Goal: Information Seeking & Learning: Learn about a topic

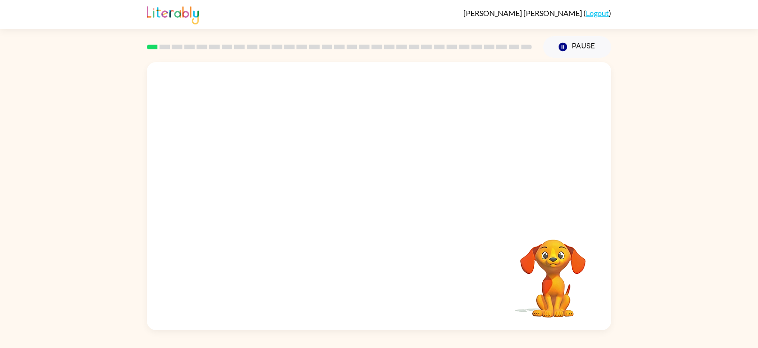
click at [368, 223] on div "Your browser must support playing .mp4 files to use Literably. Please try using…" at bounding box center [379, 196] width 465 height 268
click at [389, 135] on div at bounding box center [379, 141] width 465 height 158
click at [281, 169] on video "Your browser must support playing .mp4 files to use Literably. Please try using…" at bounding box center [379, 141] width 465 height 158
click at [276, 171] on video "Your browser must support playing .mp4 files to use Literably. Please try using…" at bounding box center [379, 141] width 465 height 158
click at [278, 177] on video "Your browser must support playing .mp4 files to use Literably. Please try using…" at bounding box center [379, 141] width 465 height 158
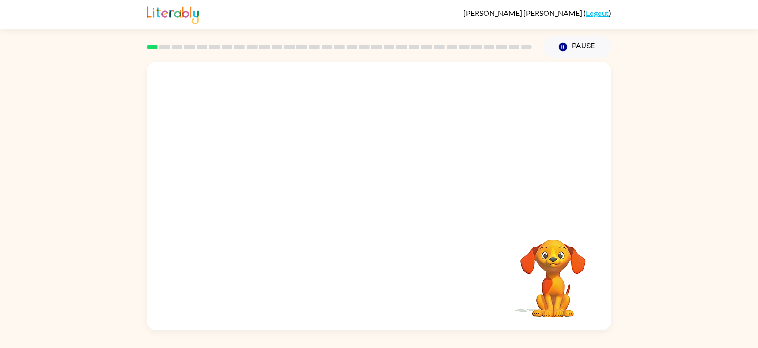
click at [274, 179] on video "Your browser must support playing .mp4 files to use Literably. Please try using…" at bounding box center [379, 141] width 465 height 158
click at [385, 207] on icon "button" at bounding box center [379, 200] width 16 height 16
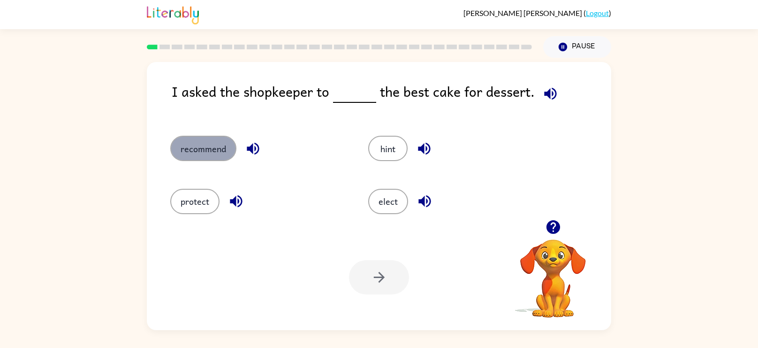
click at [202, 150] on button "recommend" at bounding box center [203, 148] width 66 height 25
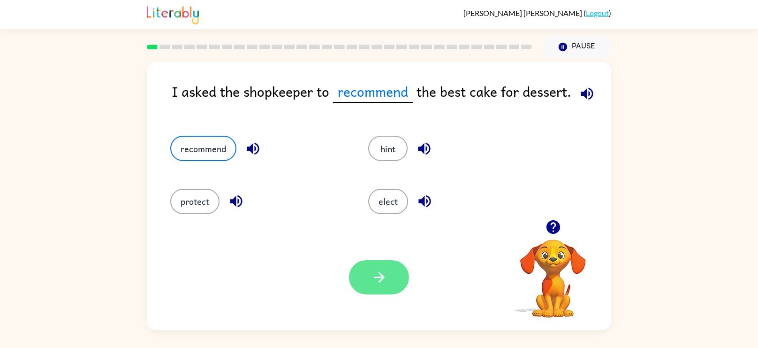
click at [373, 271] on icon "button" at bounding box center [379, 277] width 16 height 16
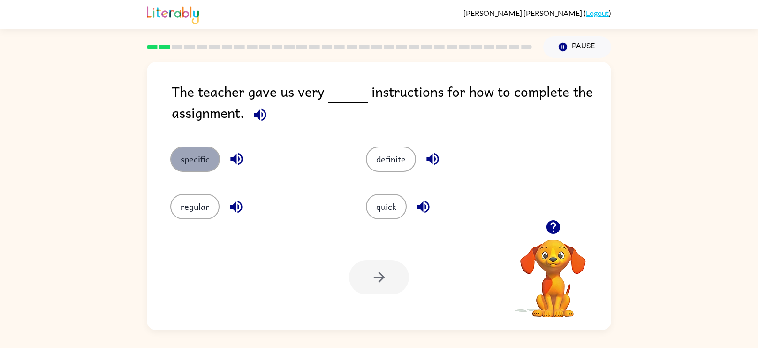
click at [195, 163] on button "specific" at bounding box center [195, 158] width 50 height 25
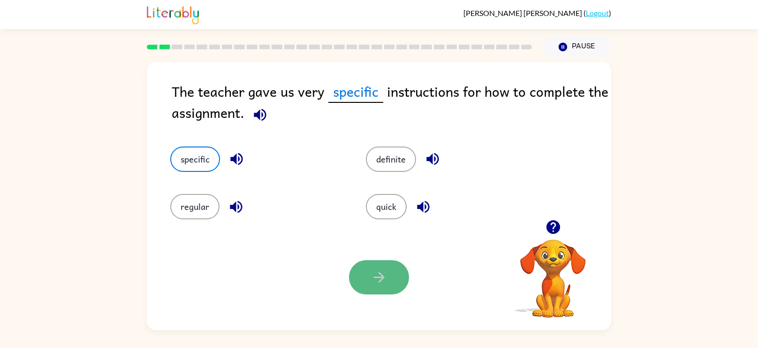
click at [384, 264] on button "button" at bounding box center [379, 277] width 60 height 34
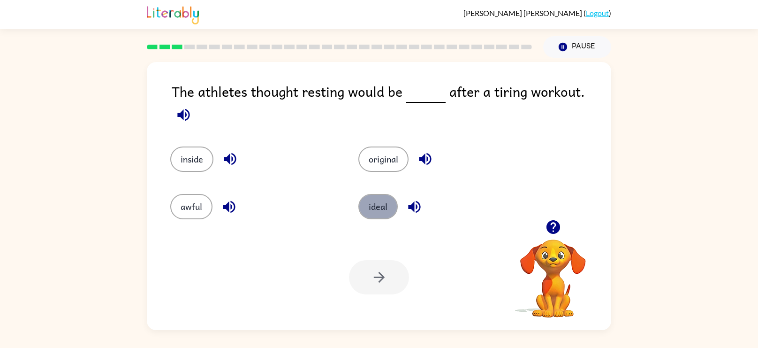
click at [372, 203] on button "ideal" at bounding box center [378, 206] width 39 height 25
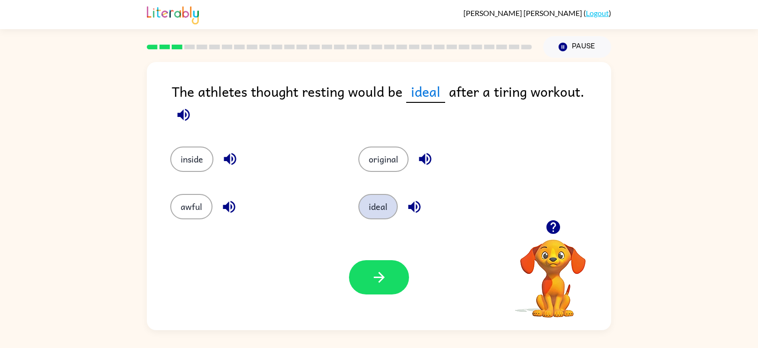
click at [359, 194] on button "ideal" at bounding box center [378, 206] width 39 height 25
click at [372, 271] on icon "button" at bounding box center [379, 277] width 16 height 16
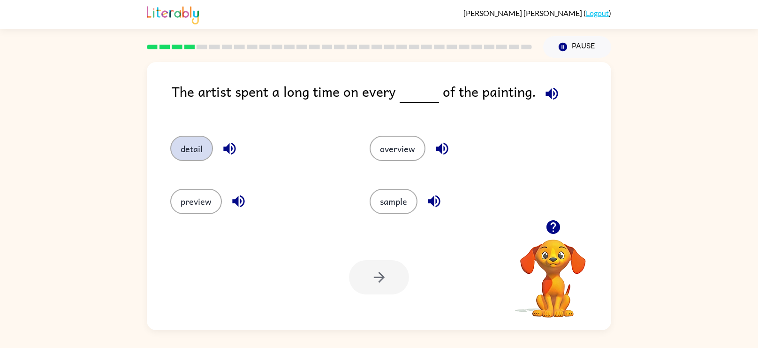
click at [191, 153] on button "detail" at bounding box center [191, 148] width 43 height 25
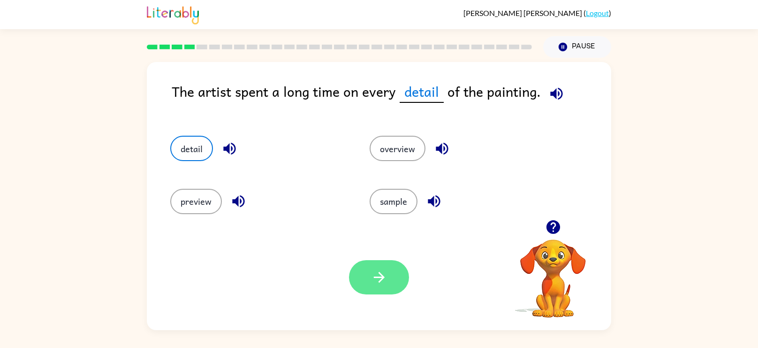
click at [372, 288] on button "button" at bounding box center [379, 277] width 60 height 34
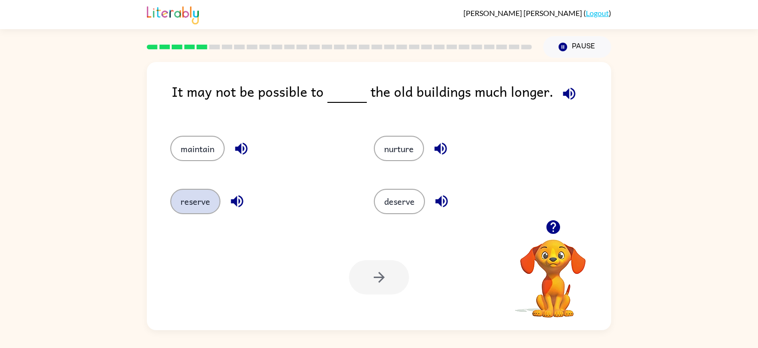
click at [189, 199] on button "reserve" at bounding box center [195, 201] width 50 height 25
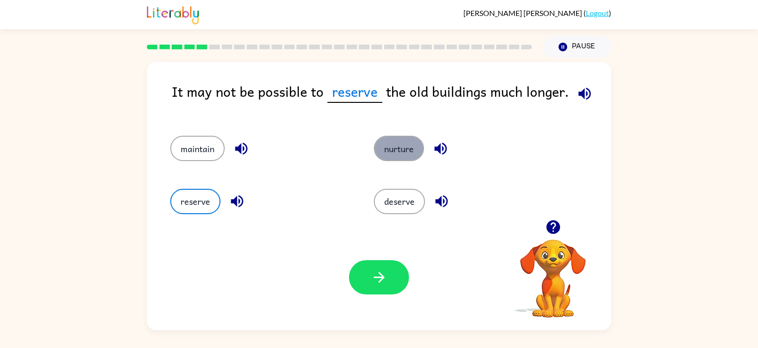
click at [384, 147] on button "nurture" at bounding box center [399, 148] width 50 height 25
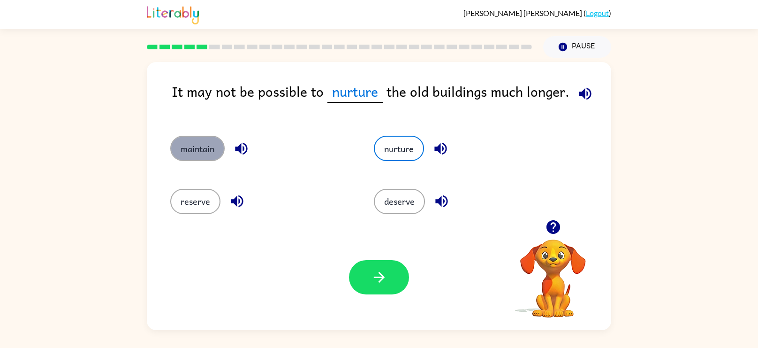
click at [197, 147] on button "maintain" at bounding box center [197, 148] width 54 height 25
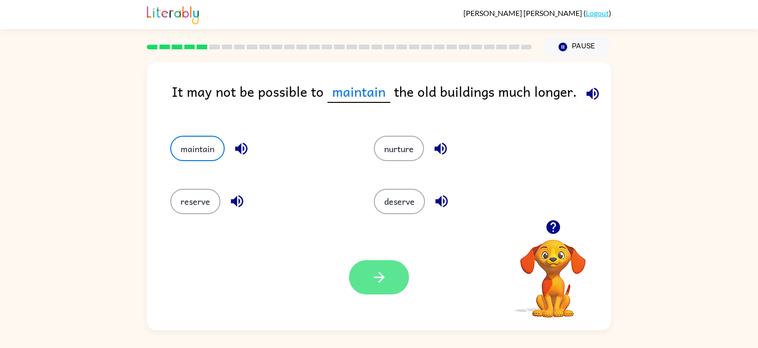
click at [388, 268] on button "button" at bounding box center [379, 277] width 60 height 34
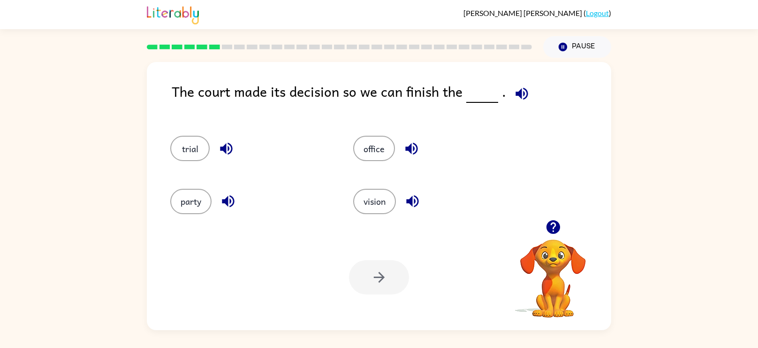
click at [185, 131] on div "trial" at bounding box center [244, 144] width 183 height 53
click at [185, 135] on div "trial" at bounding box center [244, 144] width 183 height 53
click at [199, 149] on button "trial" at bounding box center [189, 148] width 39 height 25
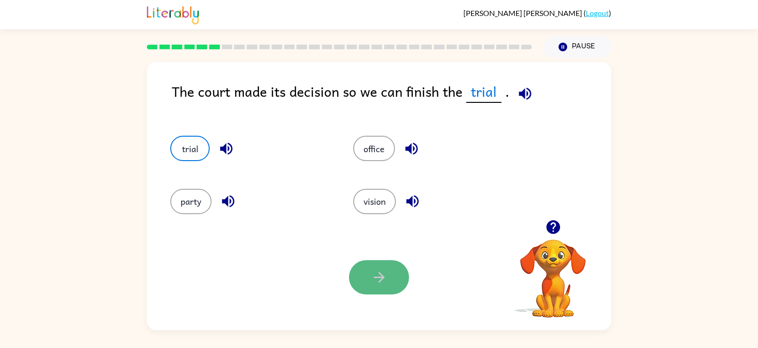
click at [369, 276] on button "button" at bounding box center [379, 277] width 60 height 34
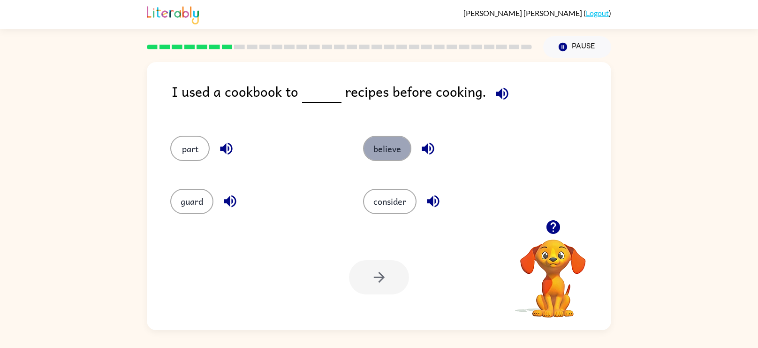
click at [381, 158] on button "believe" at bounding box center [387, 148] width 48 height 25
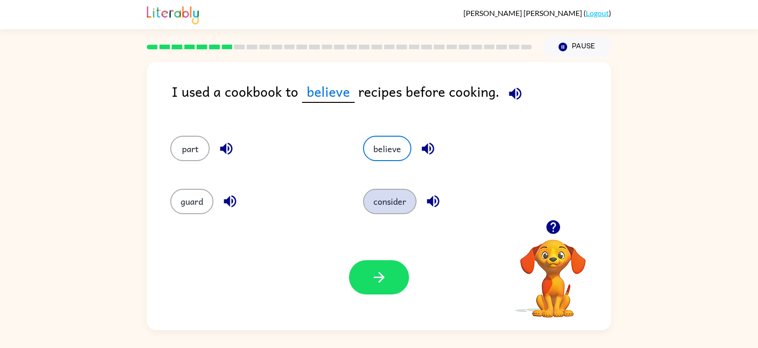
click at [383, 189] on button "consider" at bounding box center [390, 201] width 54 height 25
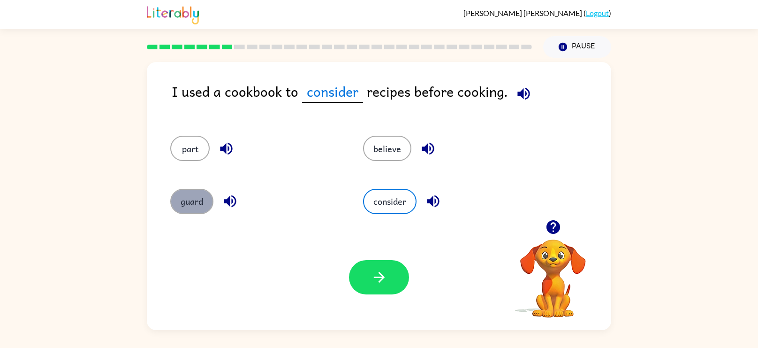
click at [184, 210] on button "guard" at bounding box center [191, 201] width 43 height 25
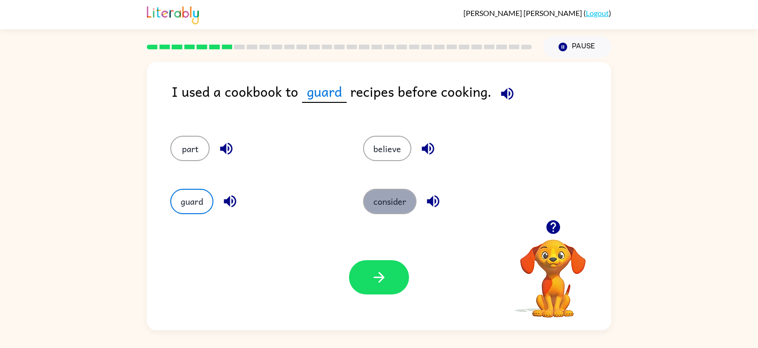
click at [402, 195] on button "consider" at bounding box center [390, 201] width 54 height 25
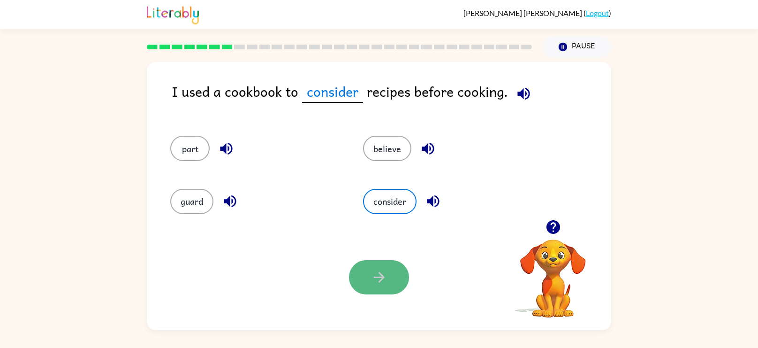
click at [389, 276] on button "button" at bounding box center [379, 277] width 60 height 34
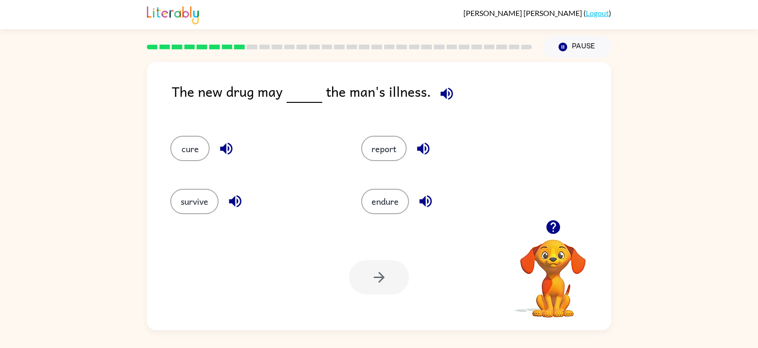
click at [153, 143] on div "cure" at bounding box center [248, 144] width 191 height 53
click at [198, 153] on button "cure" at bounding box center [189, 148] width 39 height 25
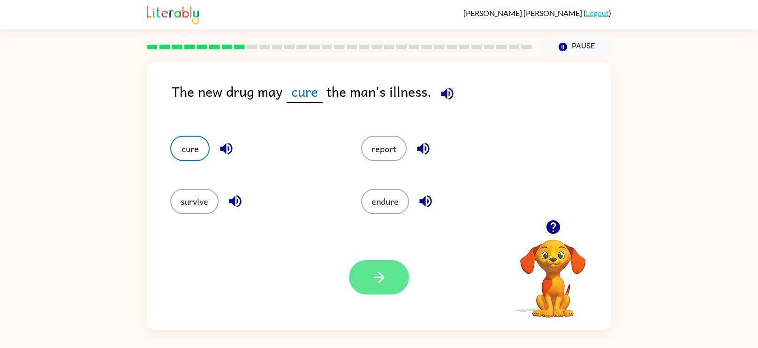
click at [375, 274] on icon "button" at bounding box center [379, 277] width 16 height 16
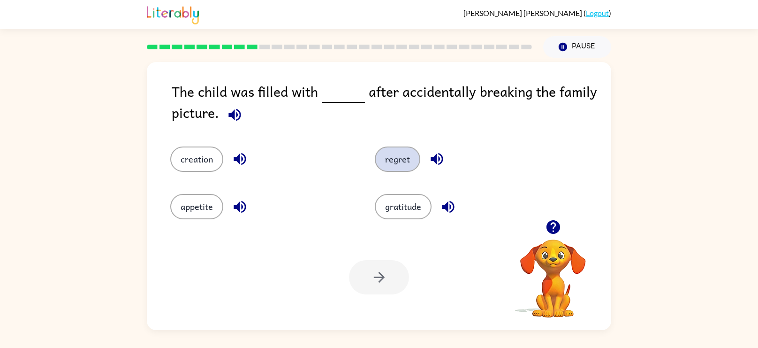
click at [398, 166] on button "regret" at bounding box center [398, 158] width 46 height 25
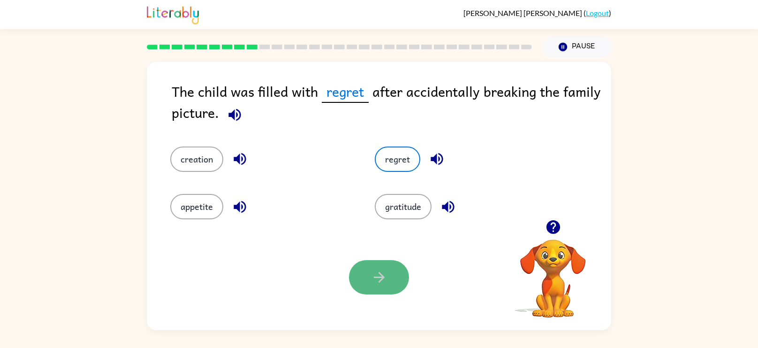
click at [384, 279] on icon "button" at bounding box center [379, 277] width 16 height 16
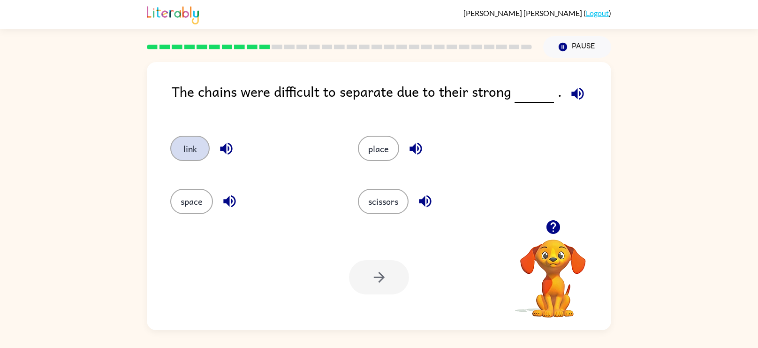
click at [201, 151] on button "link" at bounding box center [189, 148] width 39 height 25
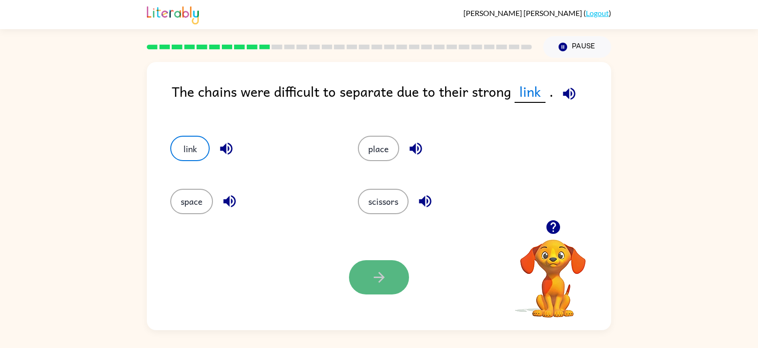
click at [355, 265] on button "button" at bounding box center [379, 277] width 60 height 34
click at [397, 309] on div "Your browser must support playing .mp4 files to use Literably. Please try using…" at bounding box center [379, 277] width 465 height 106
click at [390, 282] on div at bounding box center [379, 277] width 60 height 34
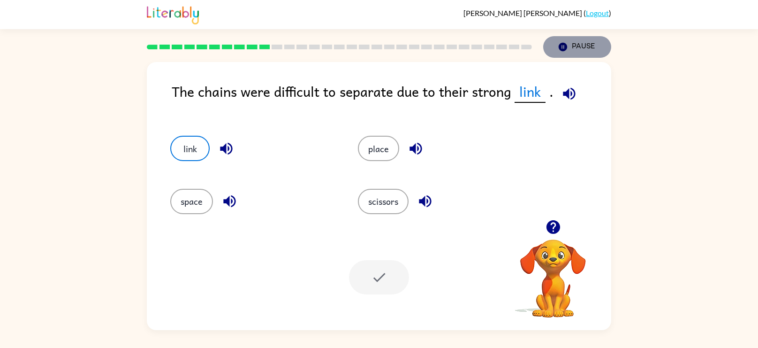
click at [563, 44] on icon "button" at bounding box center [563, 47] width 8 height 8
click at [385, 275] on div at bounding box center [379, 277] width 60 height 34
click at [383, 287] on div at bounding box center [379, 277] width 60 height 34
click at [186, 152] on button "link" at bounding box center [189, 148] width 39 height 25
click at [378, 271] on div at bounding box center [379, 277] width 60 height 34
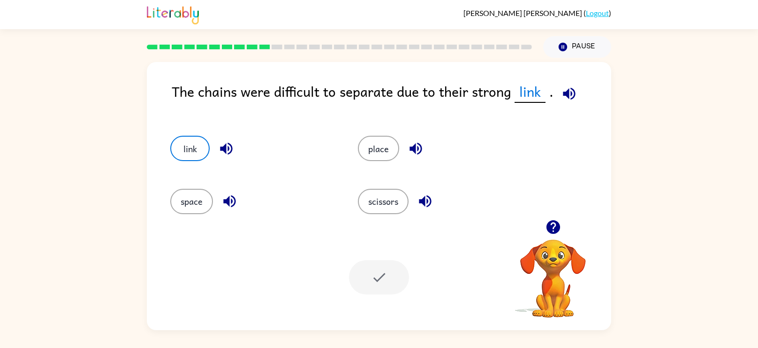
click at [379, 272] on div at bounding box center [379, 277] width 60 height 34
click at [381, 146] on button "place" at bounding box center [378, 148] width 41 height 25
click at [202, 139] on button "link" at bounding box center [189, 148] width 39 height 25
click at [382, 270] on div at bounding box center [379, 277] width 60 height 34
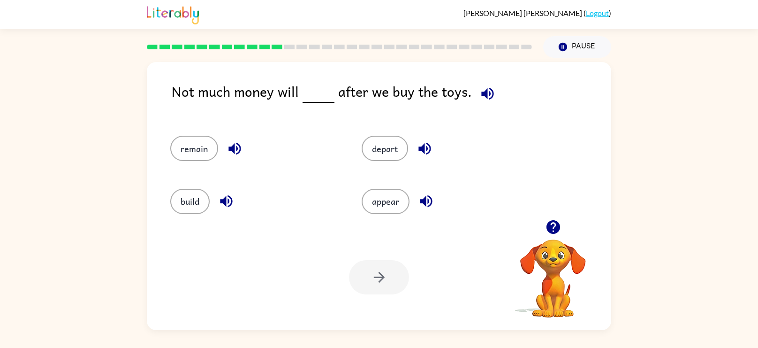
click at [382, 270] on div at bounding box center [379, 277] width 60 height 34
click at [191, 144] on button "remain" at bounding box center [194, 148] width 48 height 25
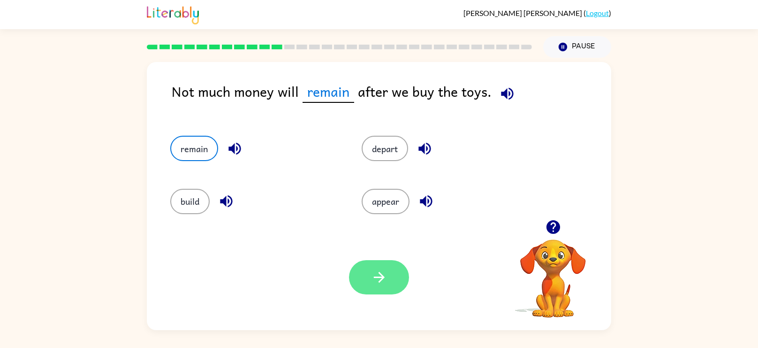
click at [373, 268] on button "button" at bounding box center [379, 277] width 60 height 34
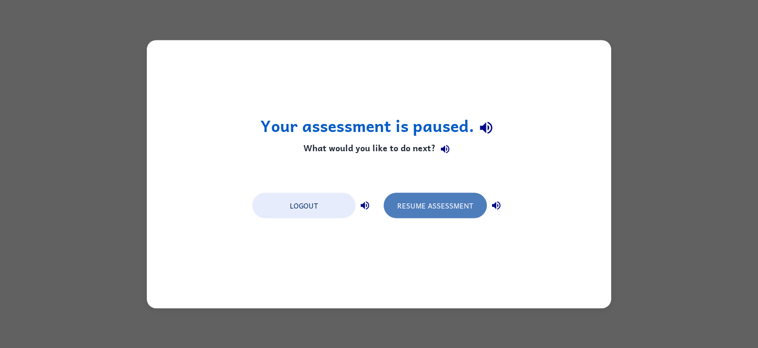
click at [466, 199] on button "Resume Assessment" at bounding box center [435, 204] width 103 height 25
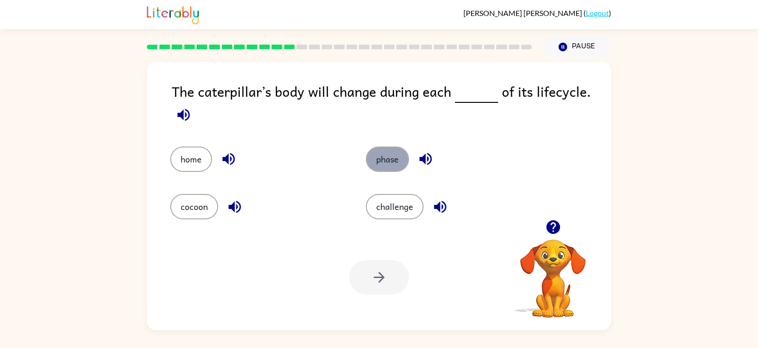
click at [369, 154] on button "phase" at bounding box center [387, 158] width 43 height 25
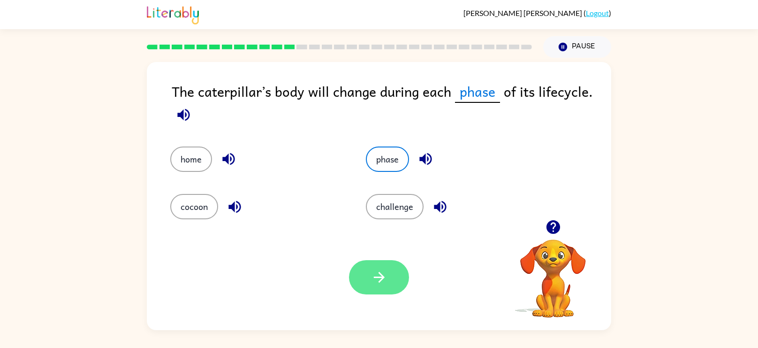
click at [388, 263] on button "button" at bounding box center [379, 277] width 60 height 34
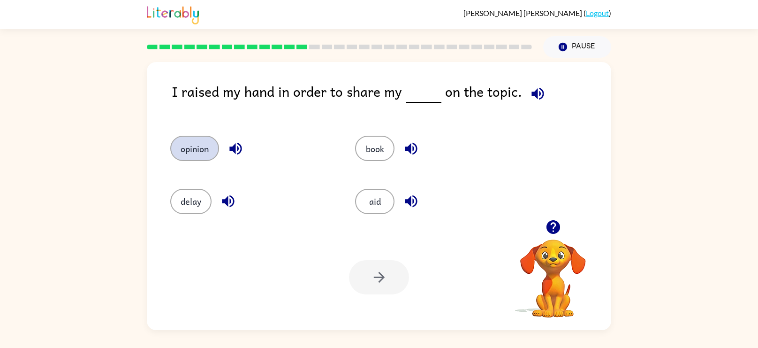
click at [195, 147] on button "opinion" at bounding box center [194, 148] width 49 height 25
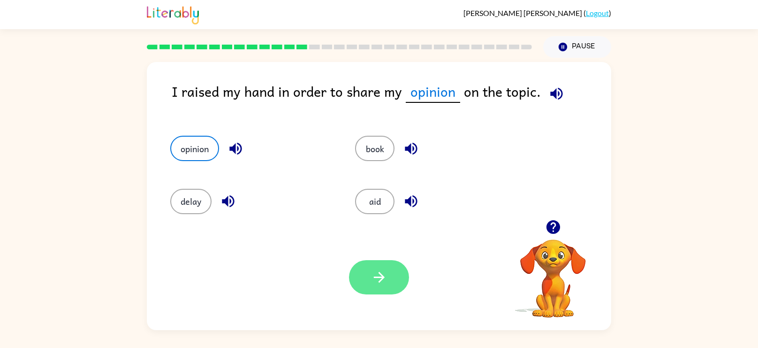
click at [383, 279] on icon "button" at bounding box center [379, 277] width 11 height 11
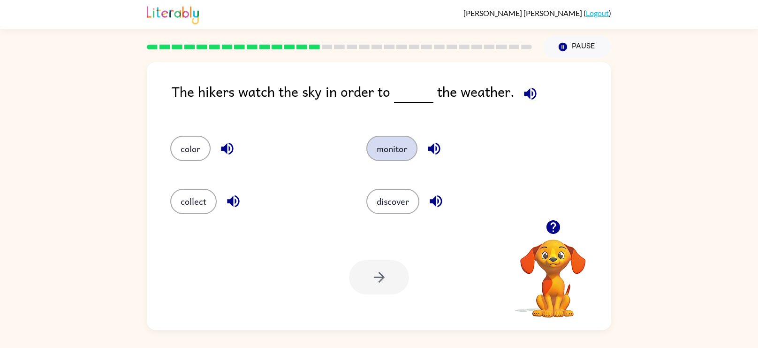
click at [387, 139] on button "monitor" at bounding box center [392, 148] width 51 height 25
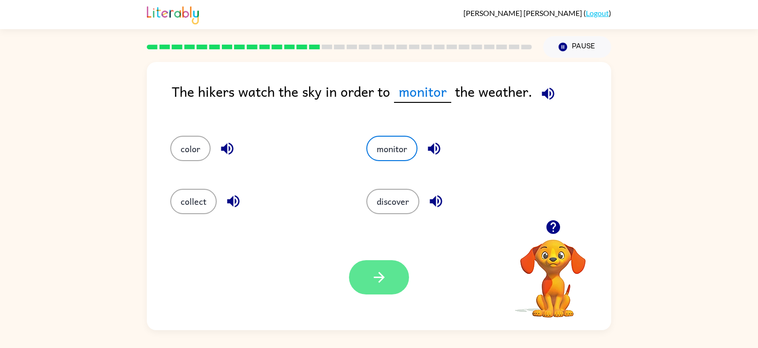
click at [379, 288] on button "button" at bounding box center [379, 277] width 60 height 34
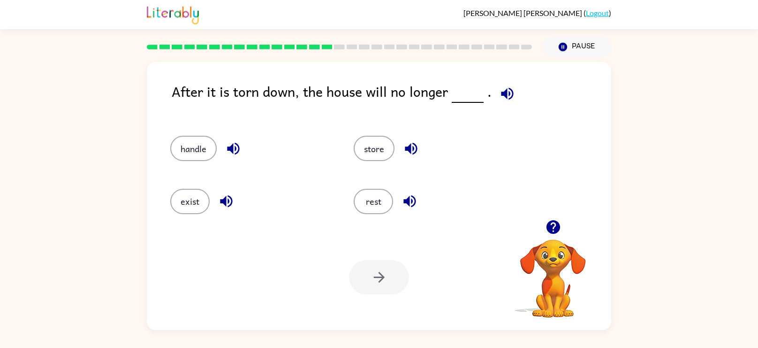
drag, startPoint x: 171, startPoint y: 91, endPoint x: 455, endPoint y: 85, distance: 284.0
click at [455, 85] on div "After it is torn down, the house will no longer ." at bounding box center [392, 99] width 440 height 36
click at [344, 115] on div "After it is torn down, the house will no longer ." at bounding box center [392, 99] width 440 height 36
click at [194, 208] on button "exist" at bounding box center [189, 201] width 39 height 25
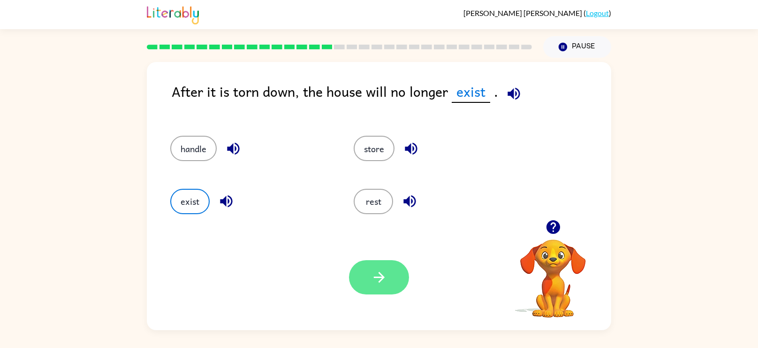
click at [374, 270] on icon "button" at bounding box center [379, 277] width 16 height 16
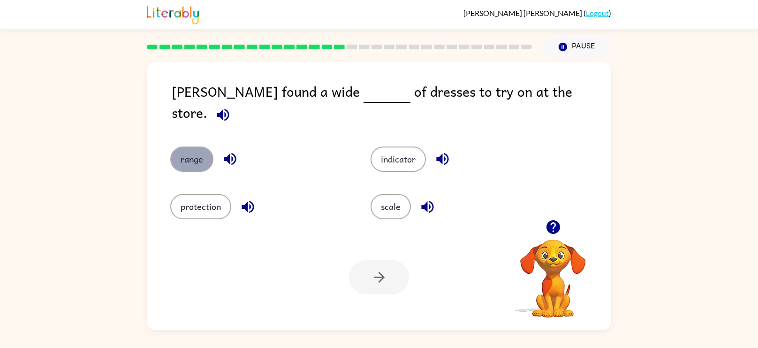
click at [194, 149] on button "range" at bounding box center [191, 158] width 43 height 25
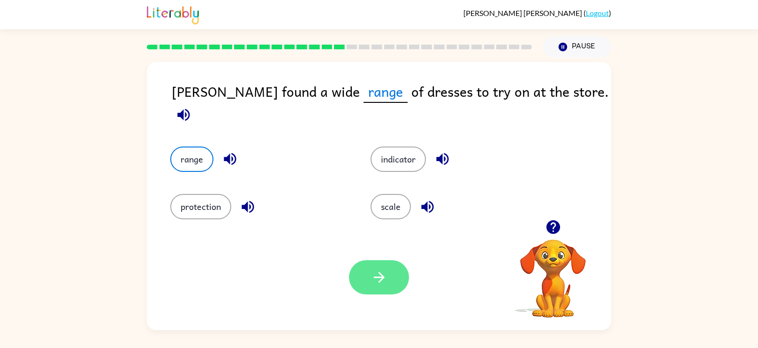
click at [375, 274] on icon "button" at bounding box center [379, 277] width 16 height 16
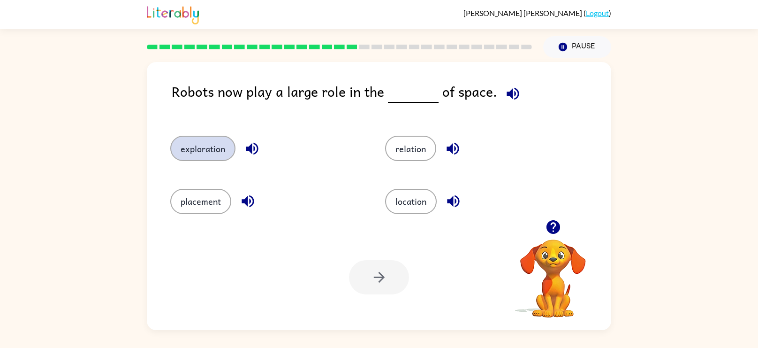
click at [220, 154] on button "exploration" at bounding box center [202, 148] width 65 height 25
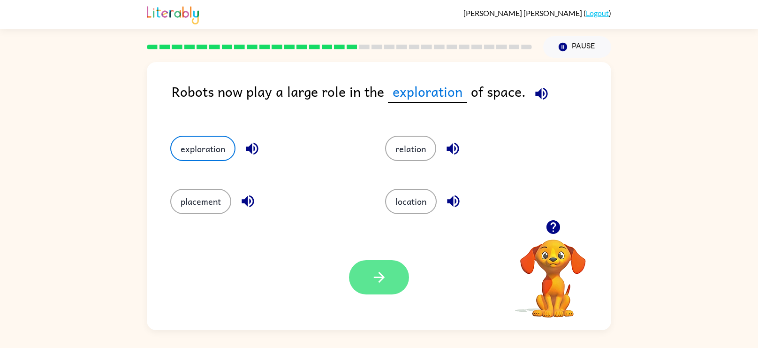
click at [370, 279] on button "button" at bounding box center [379, 277] width 60 height 34
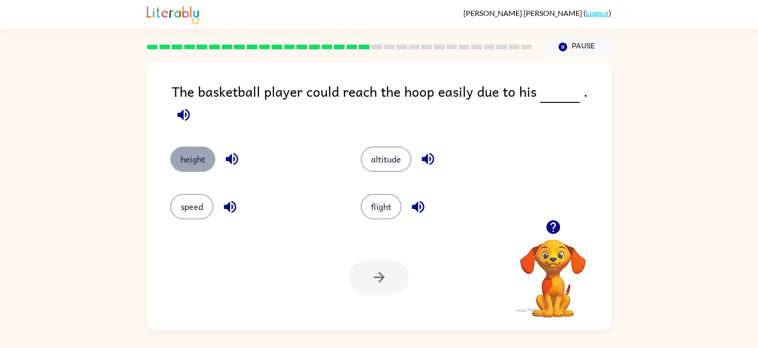
click at [185, 149] on button "height" at bounding box center [192, 158] width 45 height 25
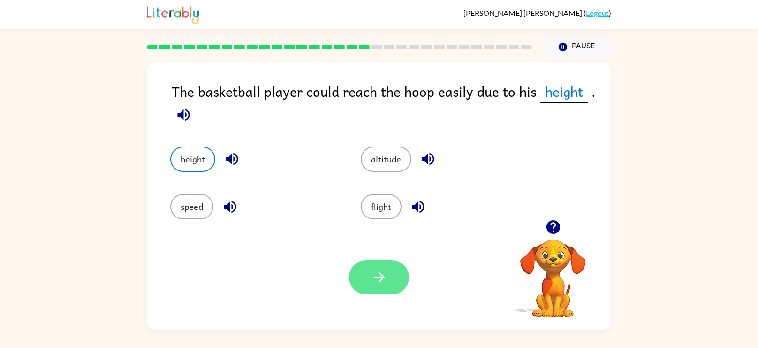
click at [380, 276] on icon "button" at bounding box center [379, 277] width 16 height 16
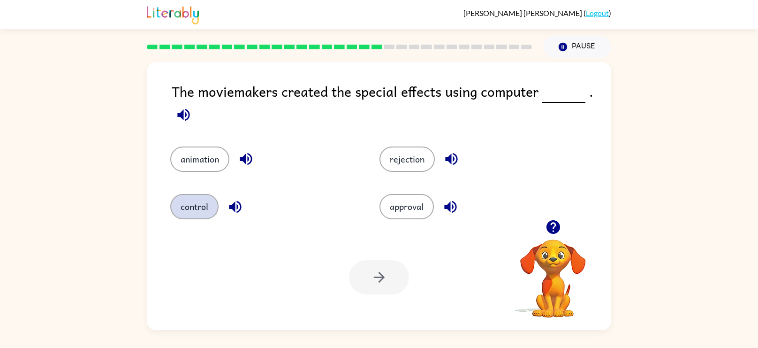
click at [186, 212] on button "control" at bounding box center [194, 206] width 48 height 25
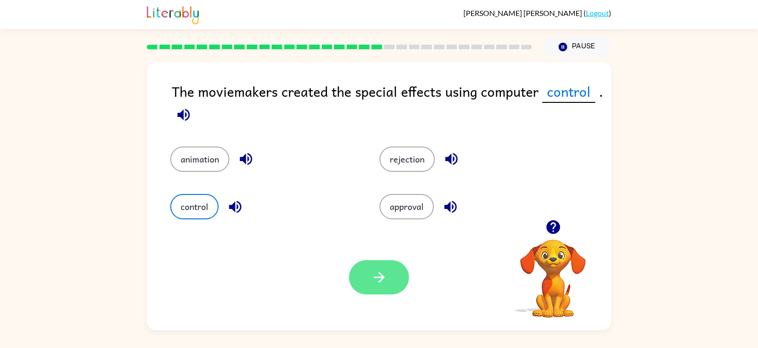
click at [392, 283] on button "button" at bounding box center [379, 277] width 60 height 34
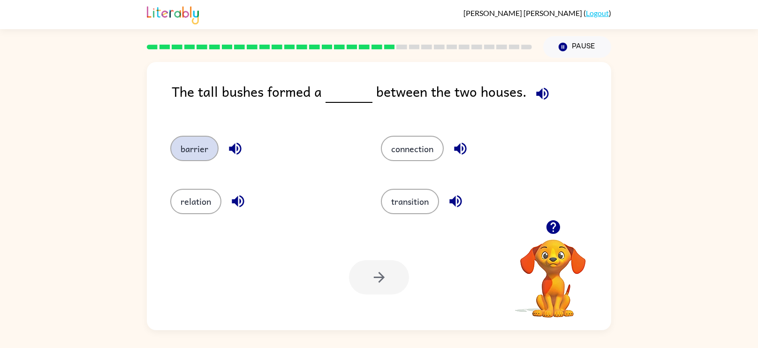
click at [195, 145] on button "barrier" at bounding box center [194, 148] width 48 height 25
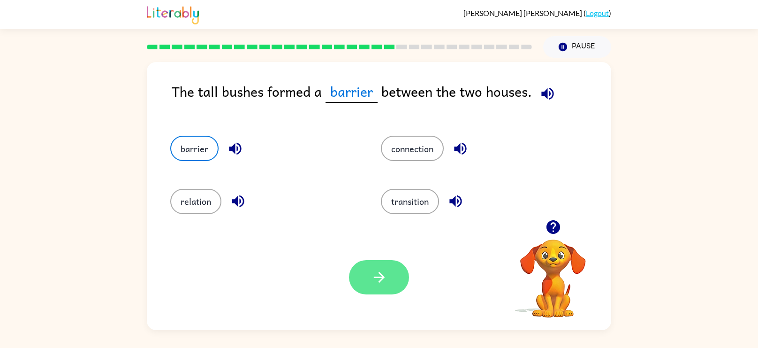
click at [388, 266] on button "button" at bounding box center [379, 277] width 60 height 34
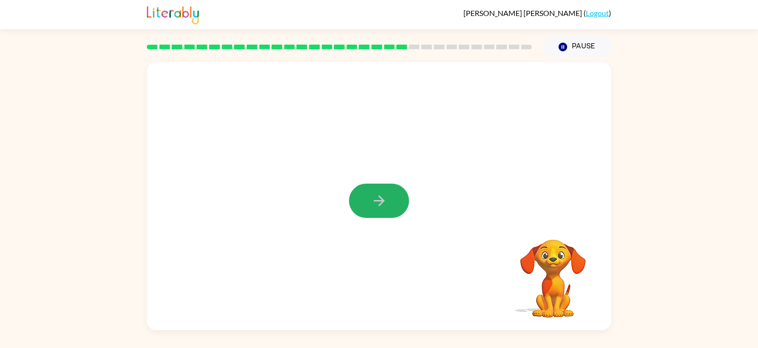
click at [368, 209] on button "button" at bounding box center [379, 201] width 60 height 34
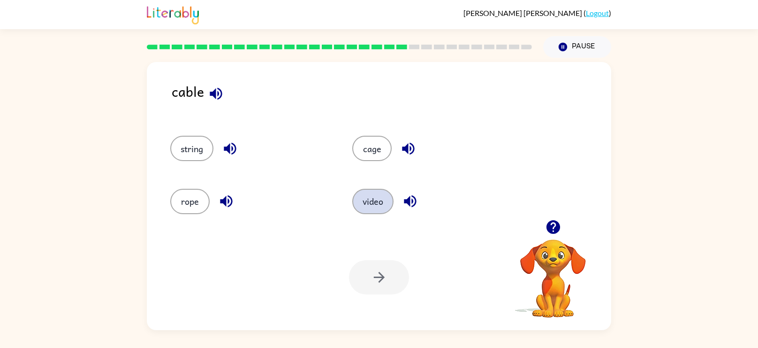
click at [389, 205] on button "video" at bounding box center [372, 201] width 41 height 25
click at [368, 286] on button "button" at bounding box center [379, 277] width 60 height 34
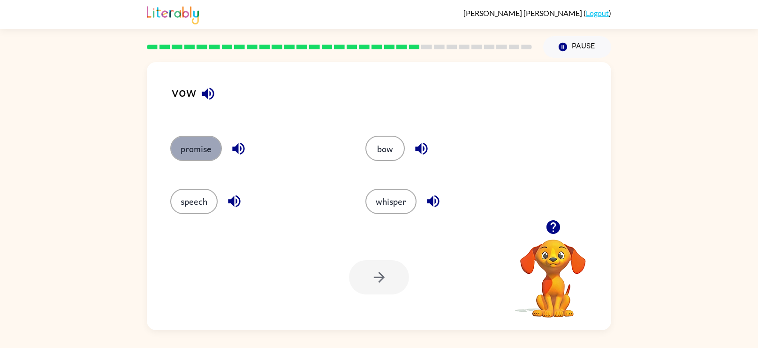
click at [203, 150] on button "promise" at bounding box center [196, 148] width 52 height 25
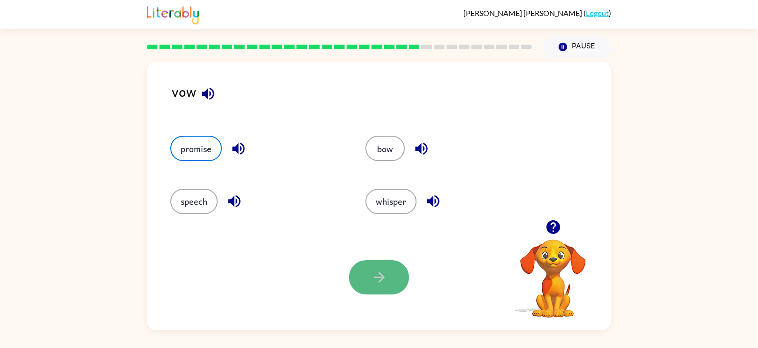
click at [397, 268] on button "button" at bounding box center [379, 277] width 60 height 34
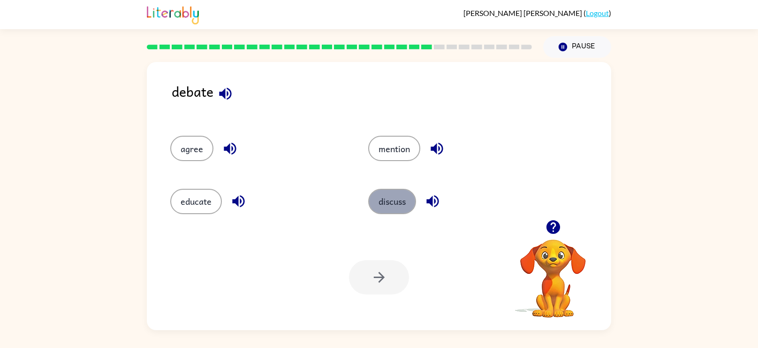
click at [375, 200] on button "discuss" at bounding box center [392, 201] width 48 height 25
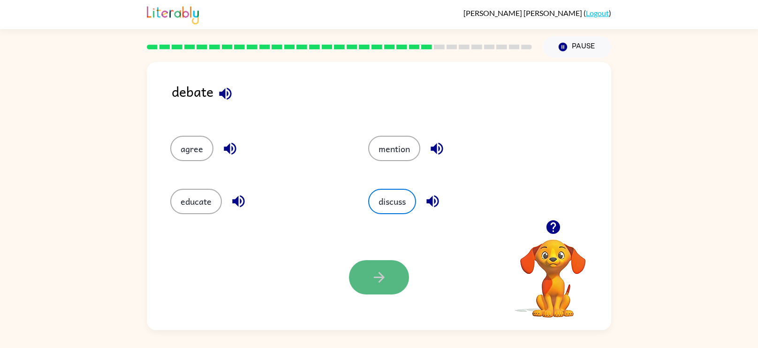
click at [386, 271] on icon "button" at bounding box center [379, 277] width 16 height 16
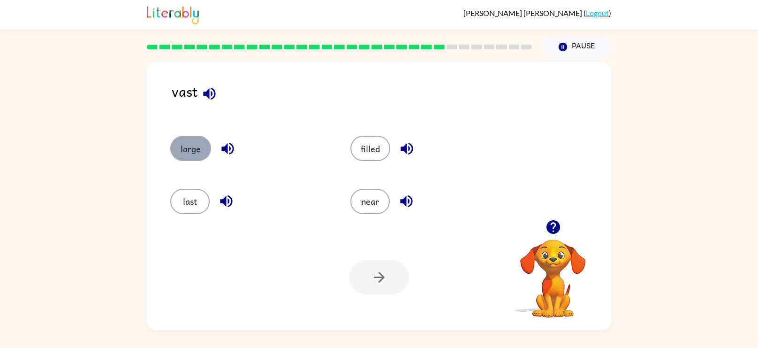
click at [193, 145] on button "large" at bounding box center [190, 148] width 41 height 25
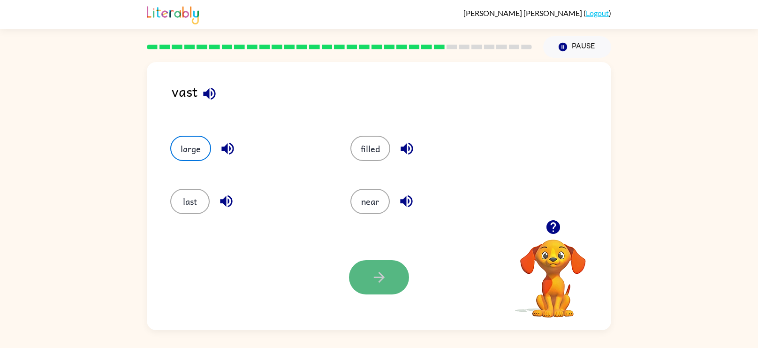
click at [395, 274] on button "button" at bounding box center [379, 277] width 60 height 34
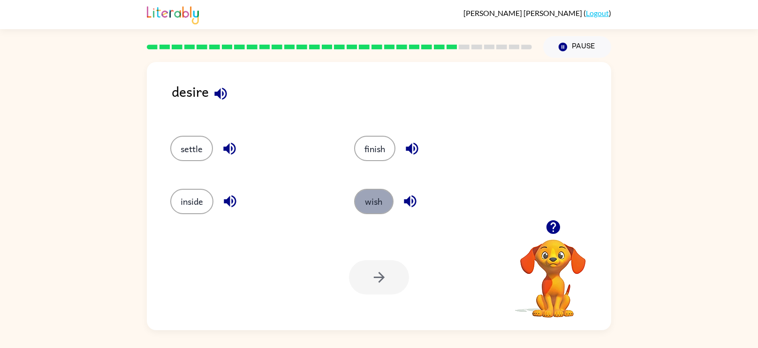
click at [367, 207] on button "wish" at bounding box center [373, 201] width 39 height 25
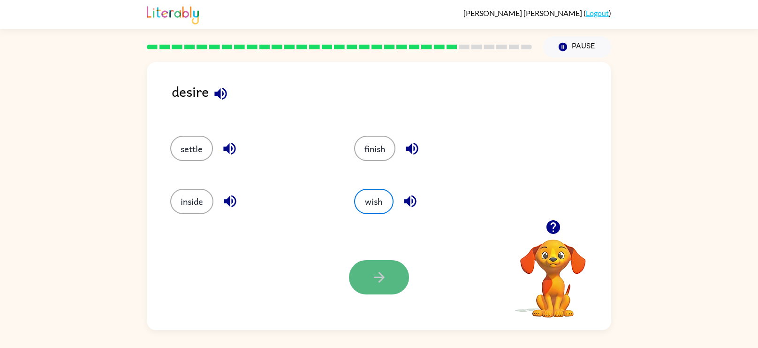
click at [382, 274] on icon "button" at bounding box center [379, 277] width 16 height 16
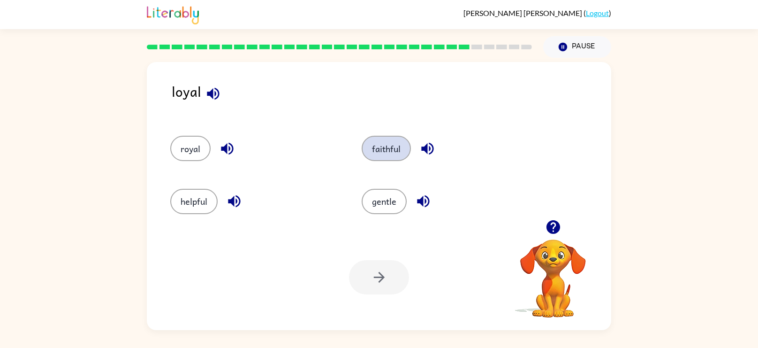
click at [390, 150] on button "faithful" at bounding box center [386, 148] width 49 height 25
click at [380, 277] on icon "button" at bounding box center [379, 277] width 11 height 11
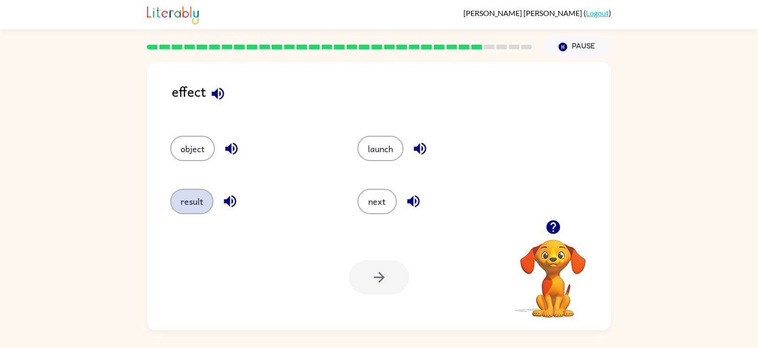
click at [186, 203] on button "result" at bounding box center [191, 201] width 43 height 25
click at [362, 277] on button "button" at bounding box center [379, 277] width 60 height 34
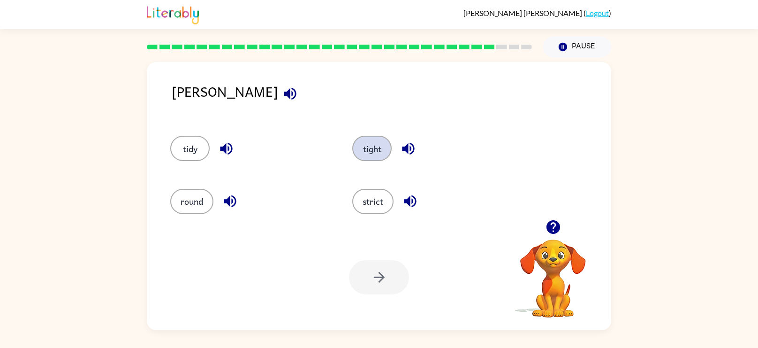
click at [364, 154] on button "tight" at bounding box center [371, 148] width 39 height 25
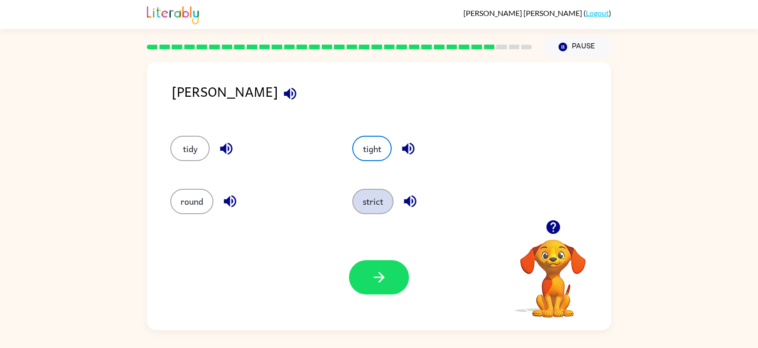
click at [386, 201] on button "strict" at bounding box center [372, 201] width 41 height 25
click at [378, 205] on button "strict" at bounding box center [372, 201] width 41 height 25
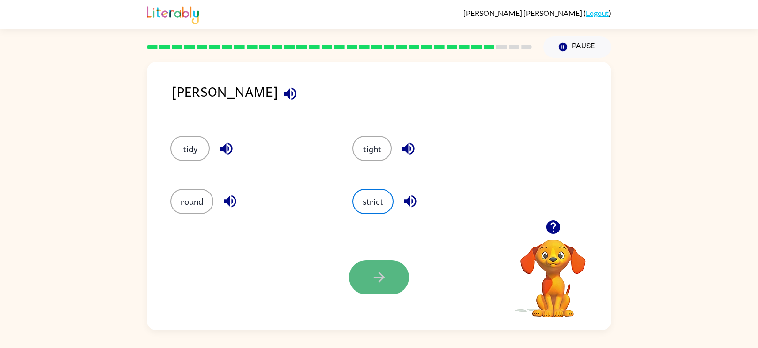
click at [378, 279] on icon "button" at bounding box center [379, 277] width 16 height 16
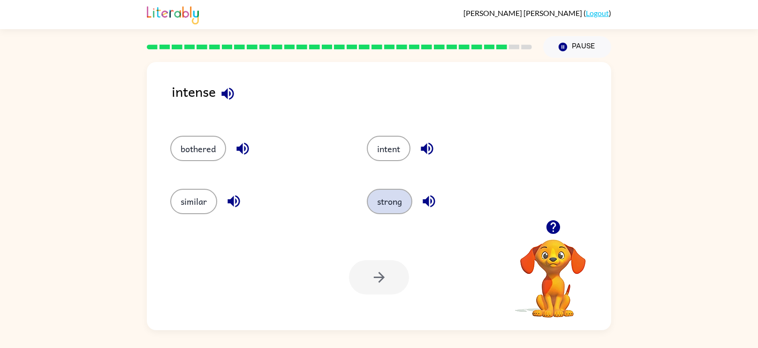
click at [388, 201] on button "strong" at bounding box center [390, 201] width 46 height 25
click at [371, 274] on icon "button" at bounding box center [379, 277] width 16 height 16
click at [401, 195] on button "task" at bounding box center [388, 201] width 39 height 25
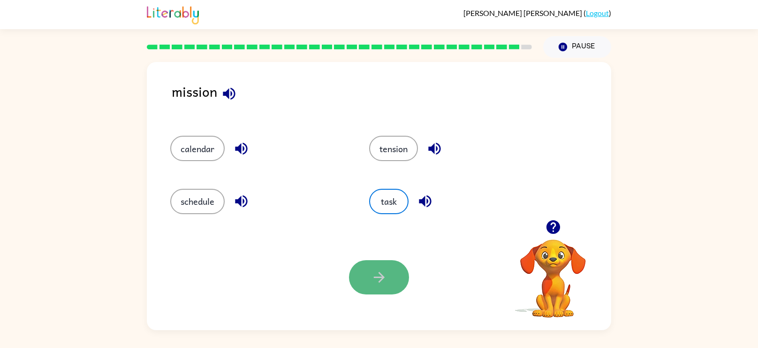
click at [375, 268] on button "button" at bounding box center [379, 277] width 60 height 34
